Goal: Task Accomplishment & Management: Use online tool/utility

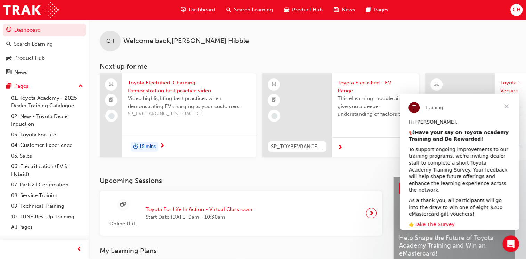
click at [436, 222] on link "Take The Survey" at bounding box center [435, 225] width 40 height 6
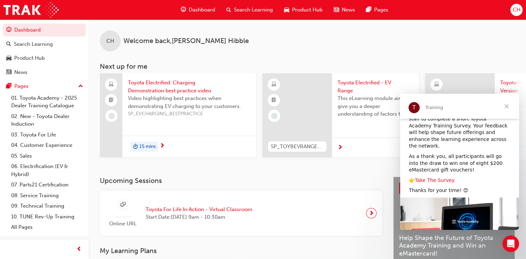
scroll to position [70, 0]
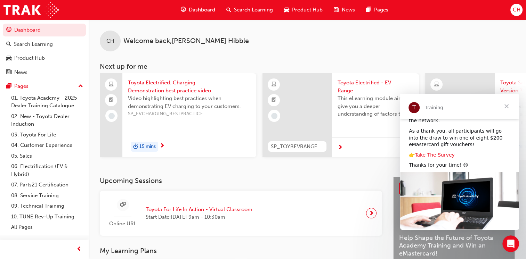
click at [444, 152] on link "Take The Survey" at bounding box center [435, 155] width 40 height 6
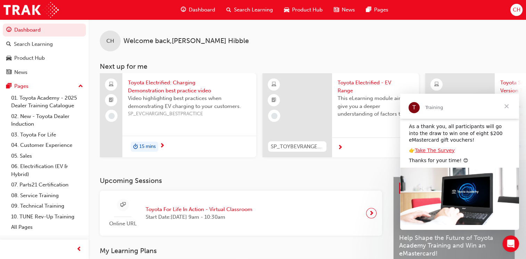
click at [507, 107] on span "Close" at bounding box center [506, 106] width 25 height 25
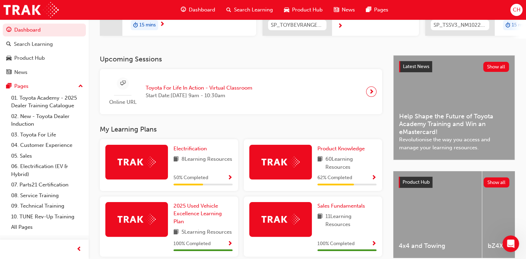
scroll to position [0, 0]
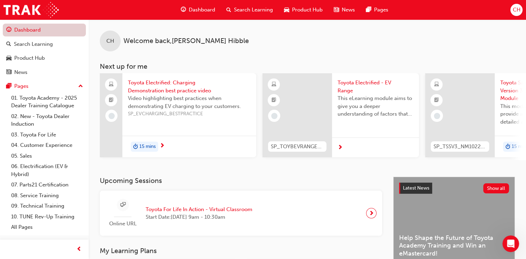
click at [32, 31] on link "Dashboard" at bounding box center [44, 30] width 83 height 13
